Goal: Download file/media

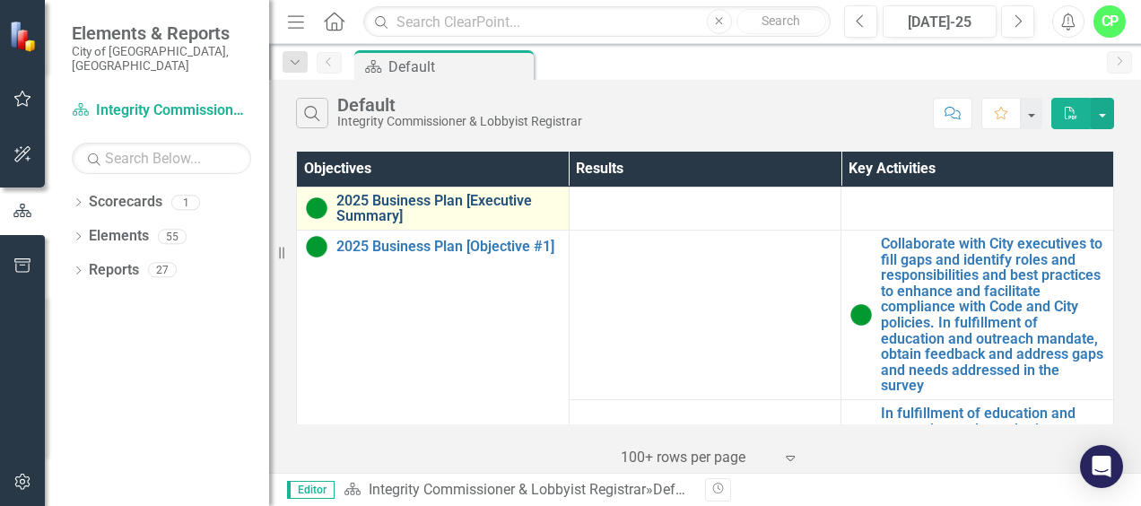
click at [395, 197] on link "2025 Business Plan [Executive Summary]" at bounding box center [447, 208] width 223 height 31
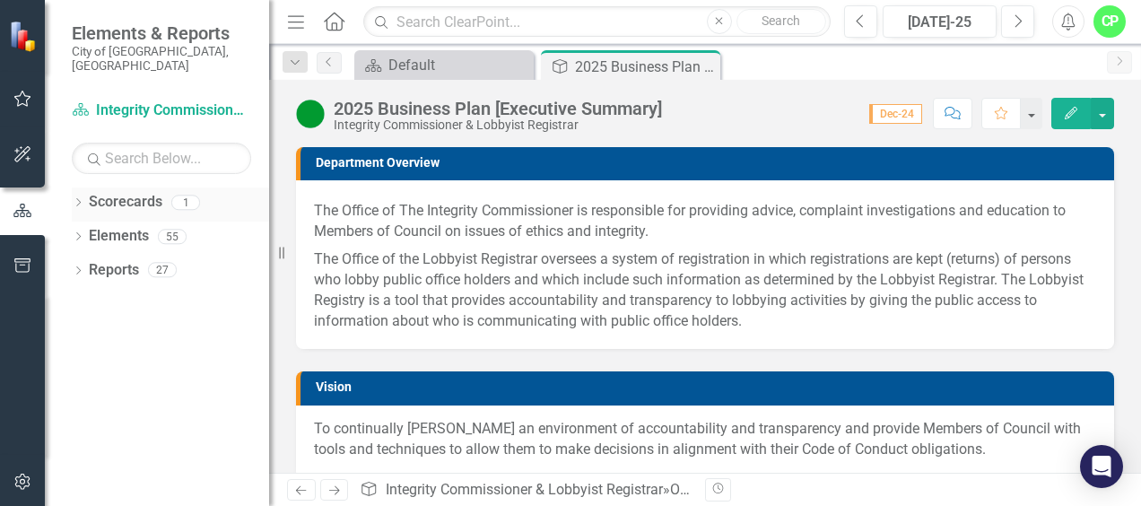
click at [138, 192] on link "Scorecards" at bounding box center [126, 202] width 74 height 21
click at [120, 100] on link "Scorecard Integrity Commissioner & Lobbyist Registrar" at bounding box center [161, 110] width 179 height 21
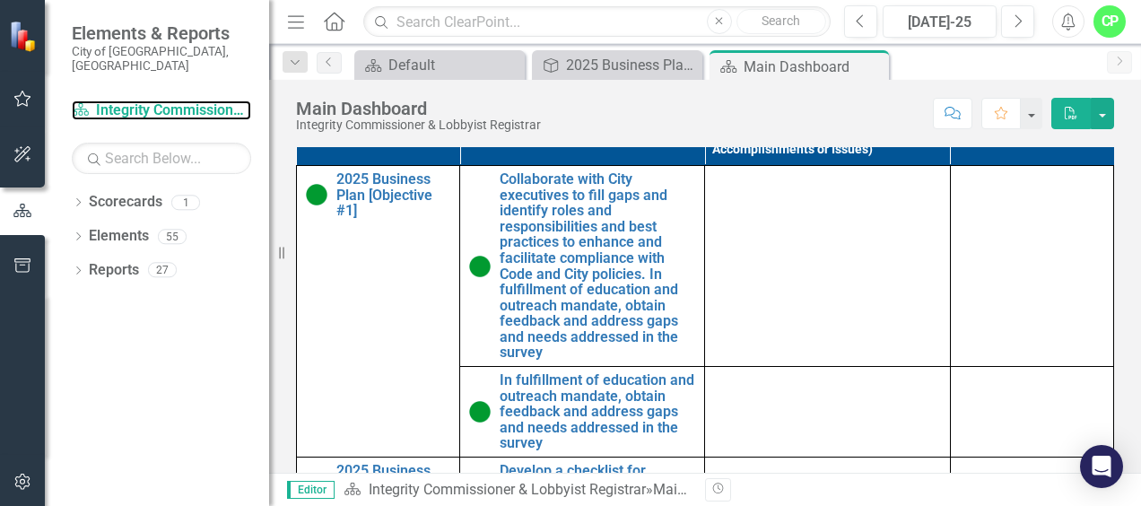
scroll to position [1094, 0]
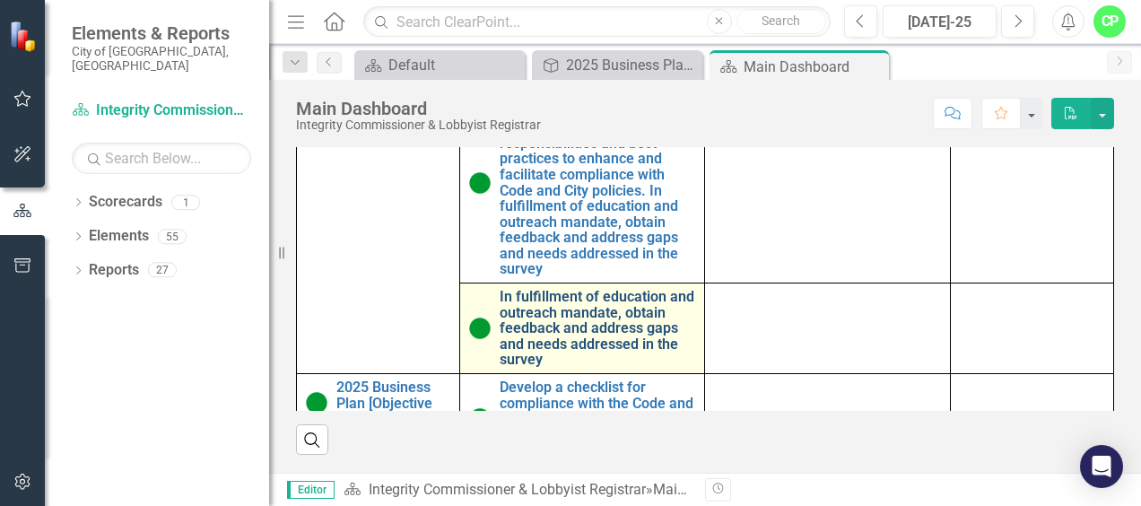
click at [643, 322] on link "In fulfillment of education and outreach mandate, obtain feedback and address g…" at bounding box center [596, 328] width 195 height 79
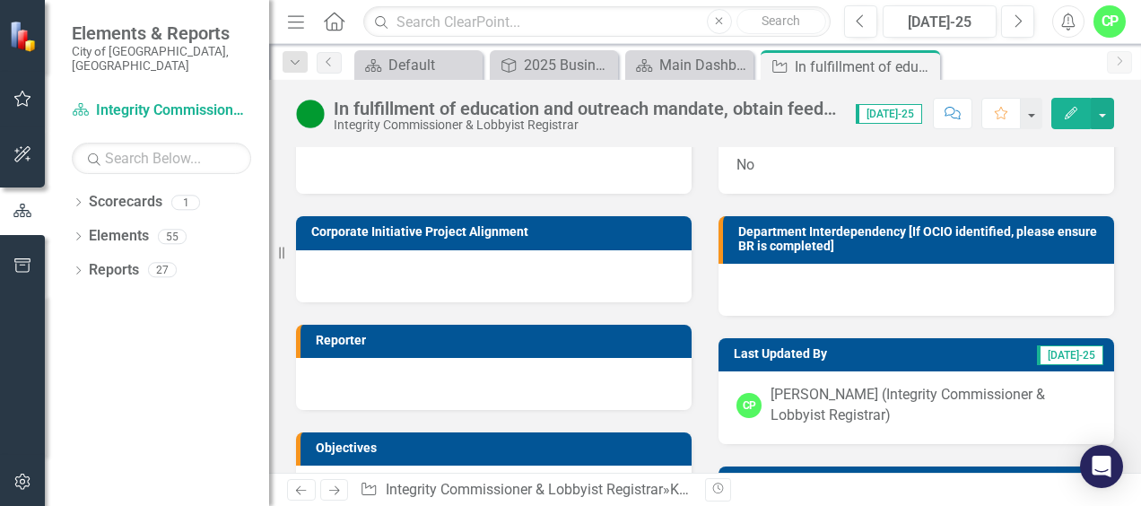
scroll to position [351, 0]
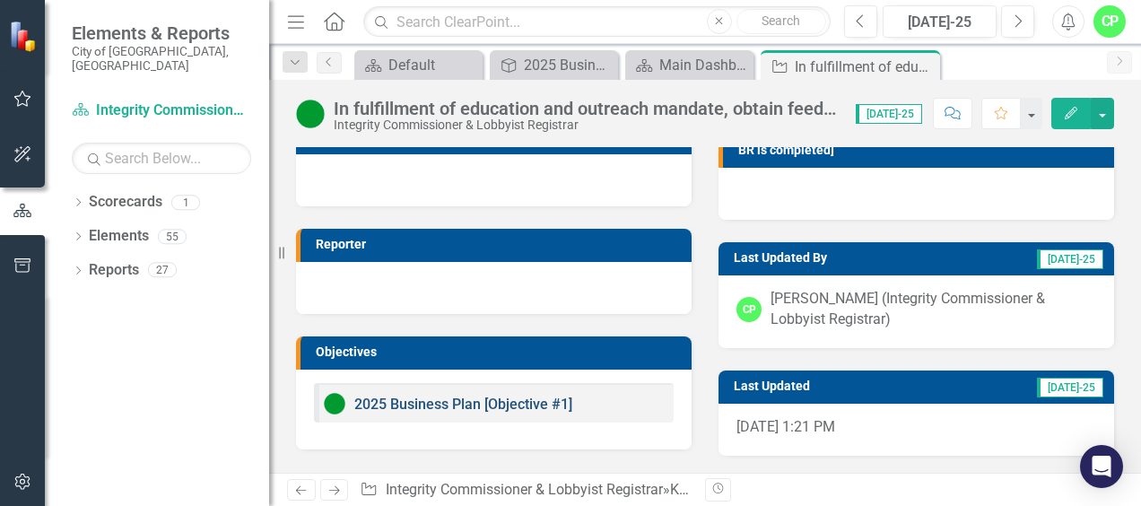
click at [527, 401] on link "2025 Business Plan [Objective #1]" at bounding box center [463, 403] width 218 height 17
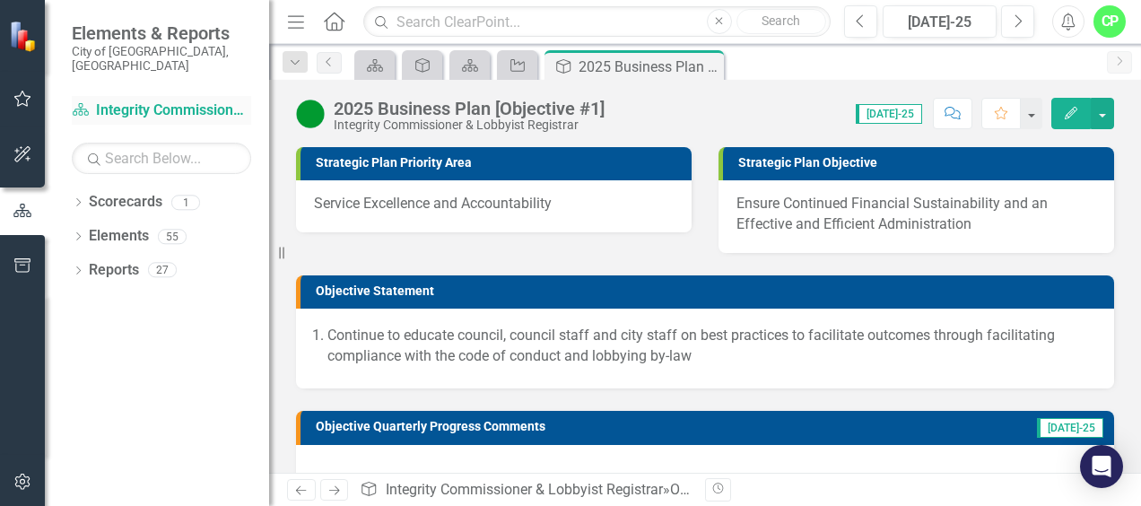
click at [187, 100] on link "Scorecard Integrity Commissioner & Lobbyist Registrar" at bounding box center [161, 110] width 179 height 21
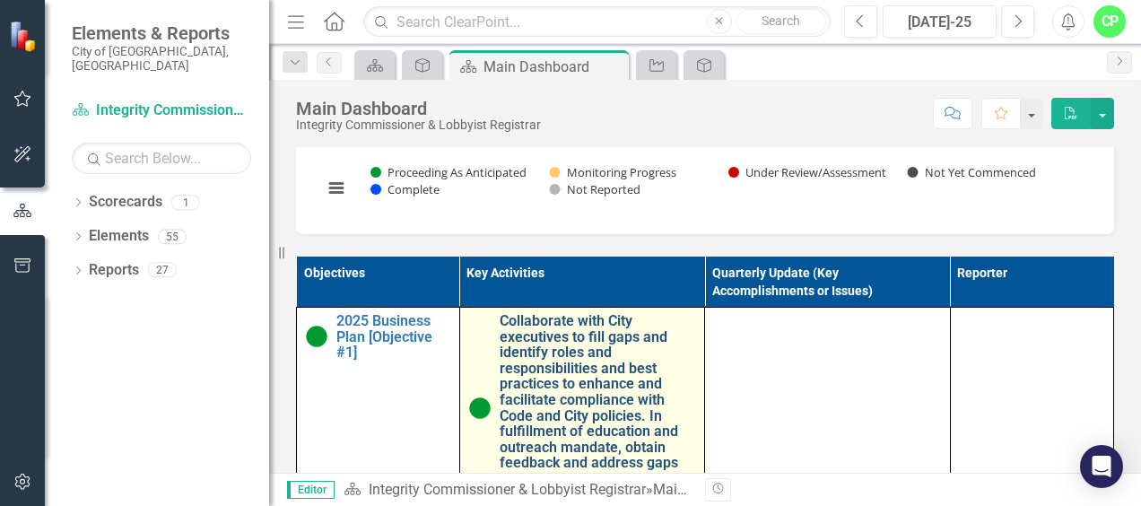
click at [534, 374] on link "Collaborate with City executives to fill gaps and identify roles and responsibi…" at bounding box center [597, 407] width 196 height 189
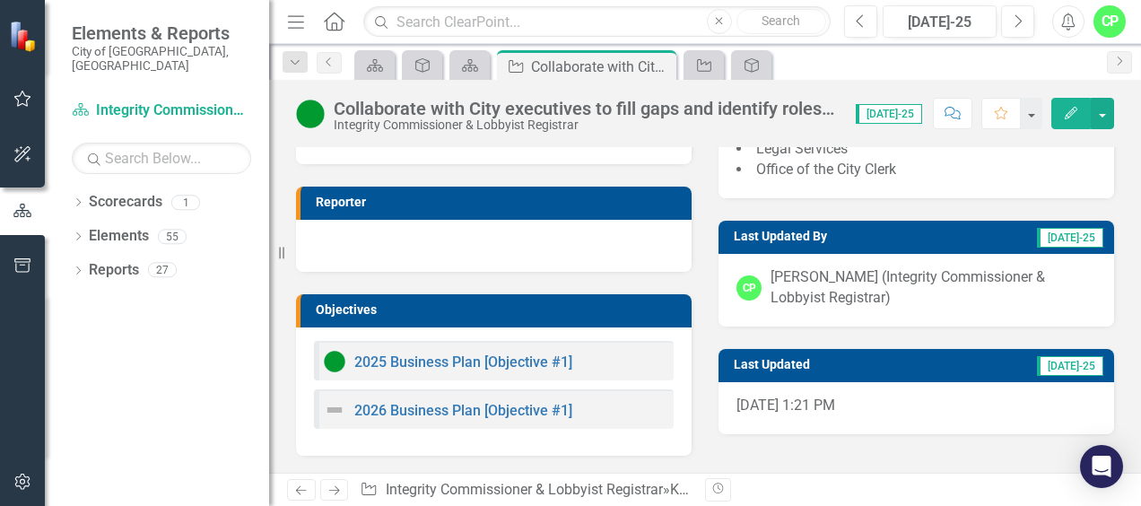
scroll to position [392, 0]
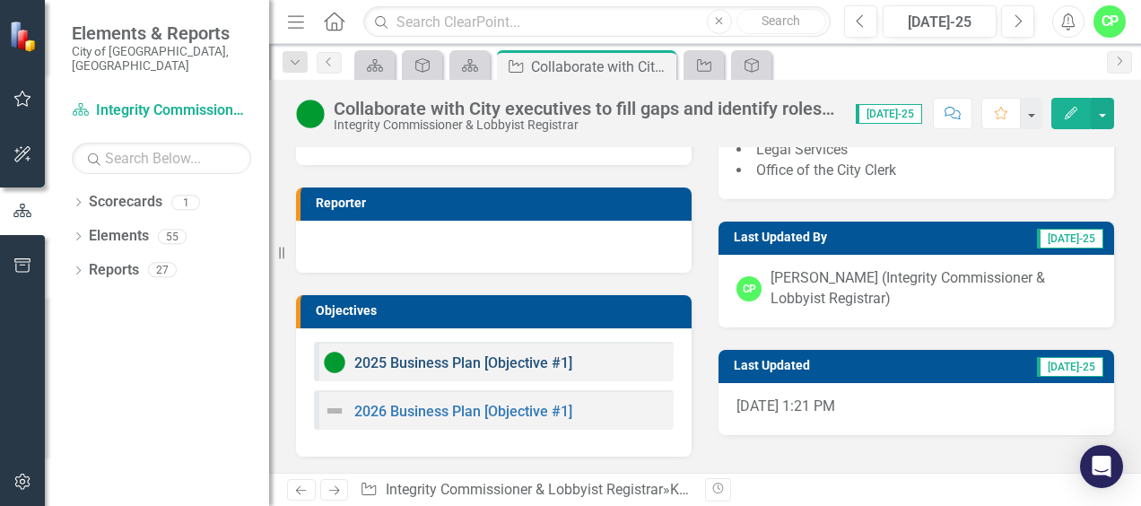
click at [508, 363] on link "2025 Business Plan [Objective #1]" at bounding box center [463, 362] width 218 height 17
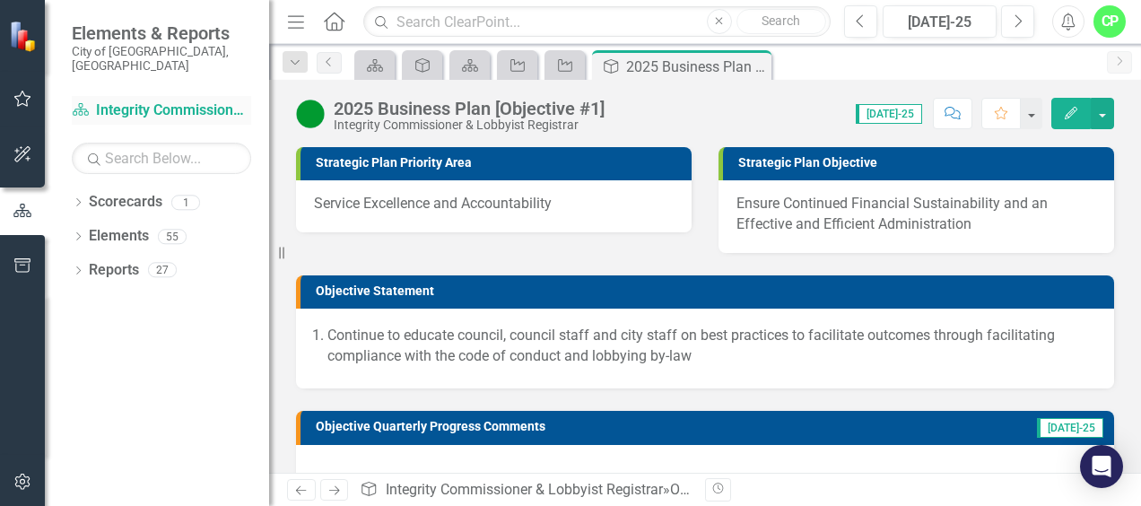
click at [180, 100] on link "Scorecard Integrity Commissioner & Lobbyist Registrar" at bounding box center [161, 110] width 179 height 21
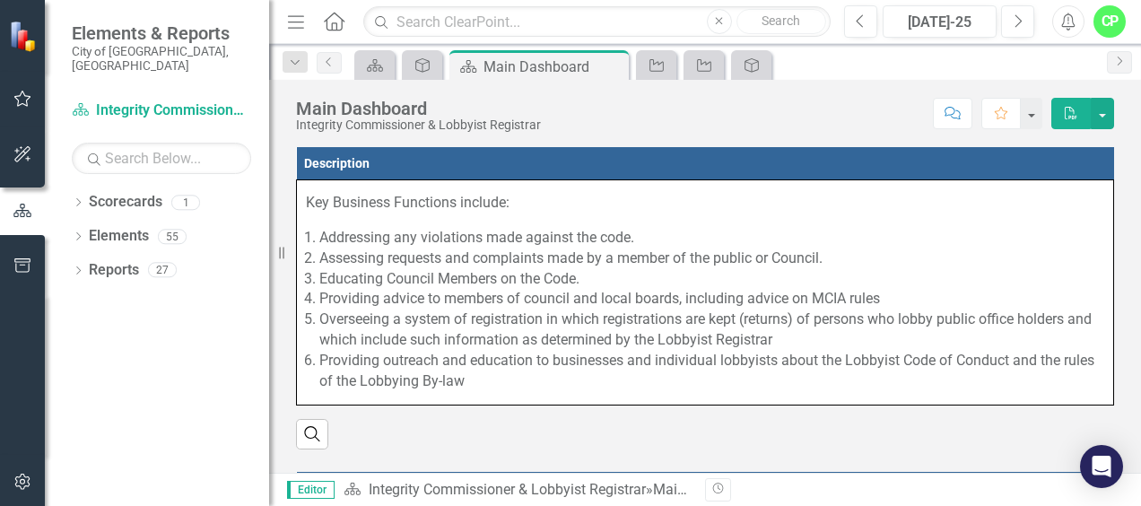
click at [339, 22] on icon "Home" at bounding box center [333, 21] width 23 height 19
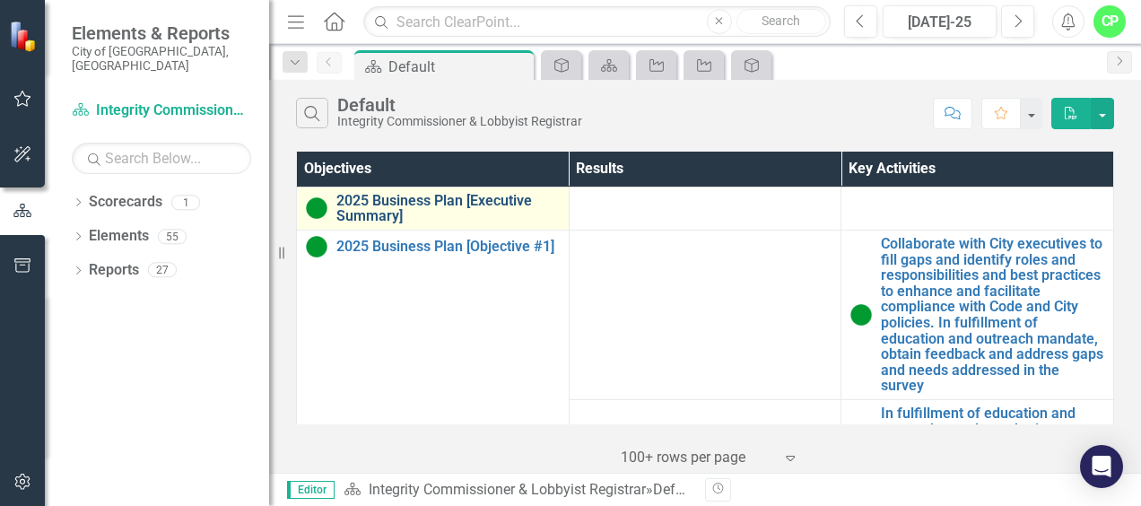
click at [383, 207] on link "2025 Business Plan [Executive Summary]" at bounding box center [447, 208] width 223 height 31
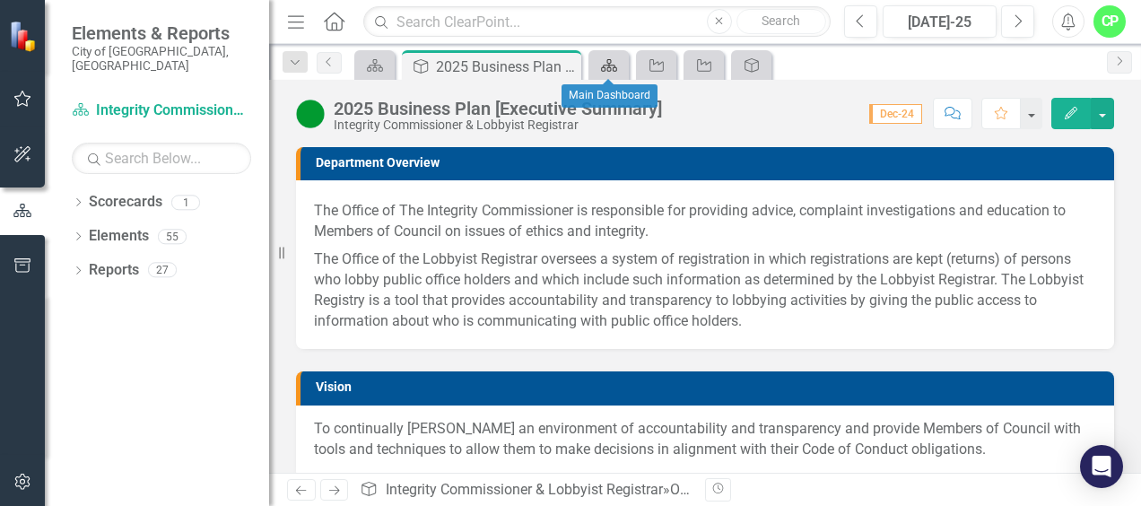
click at [611, 59] on icon at bounding box center [609, 65] width 16 height 13
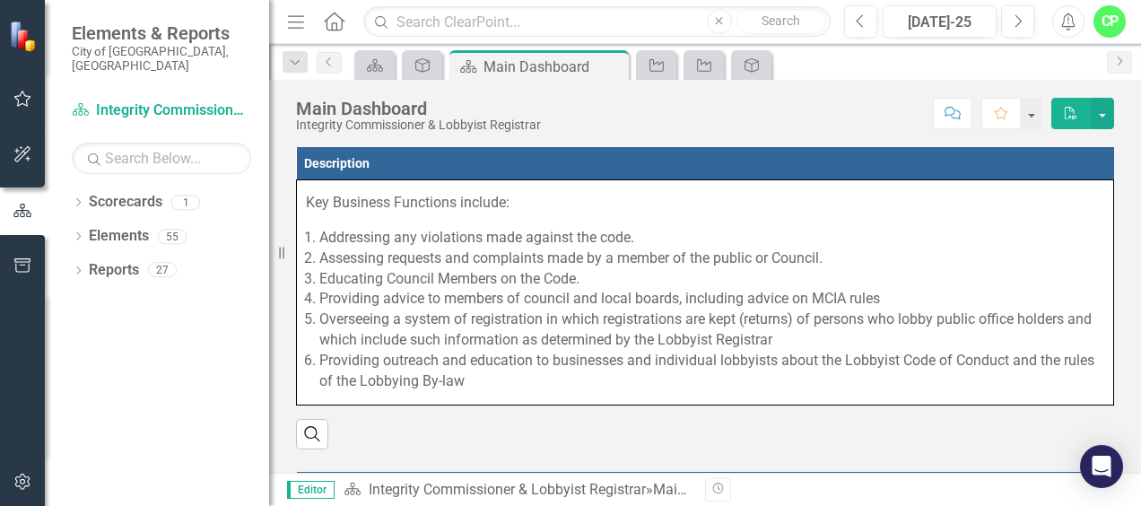
click at [1074, 109] on icon "button" at bounding box center [1070, 113] width 13 height 13
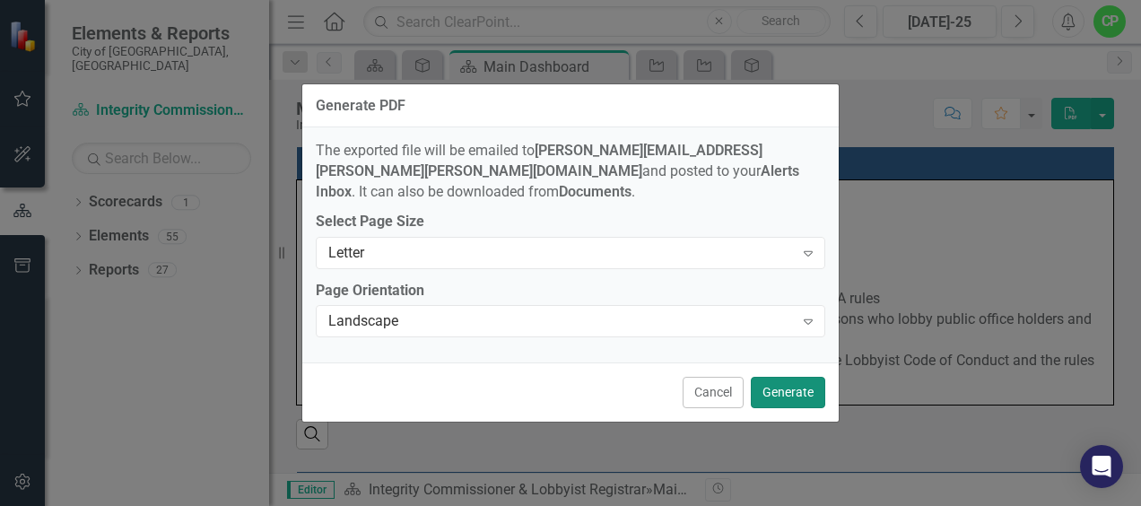
click at [777, 387] on button "Generate" at bounding box center [787, 392] width 74 height 31
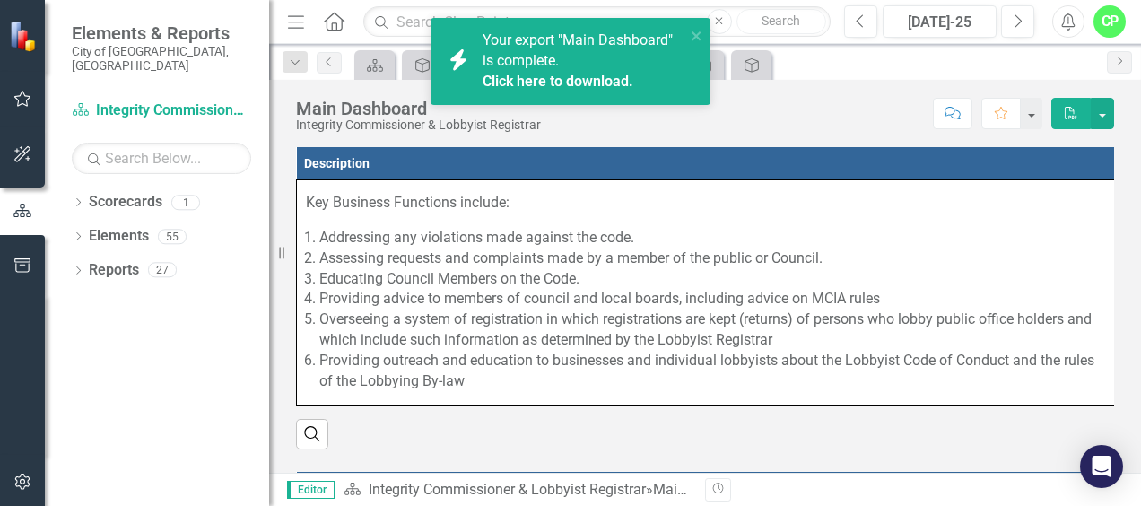
click at [594, 81] on link "Click here to download." at bounding box center [557, 81] width 151 height 17
